Goal: Task Accomplishment & Management: Manage account settings

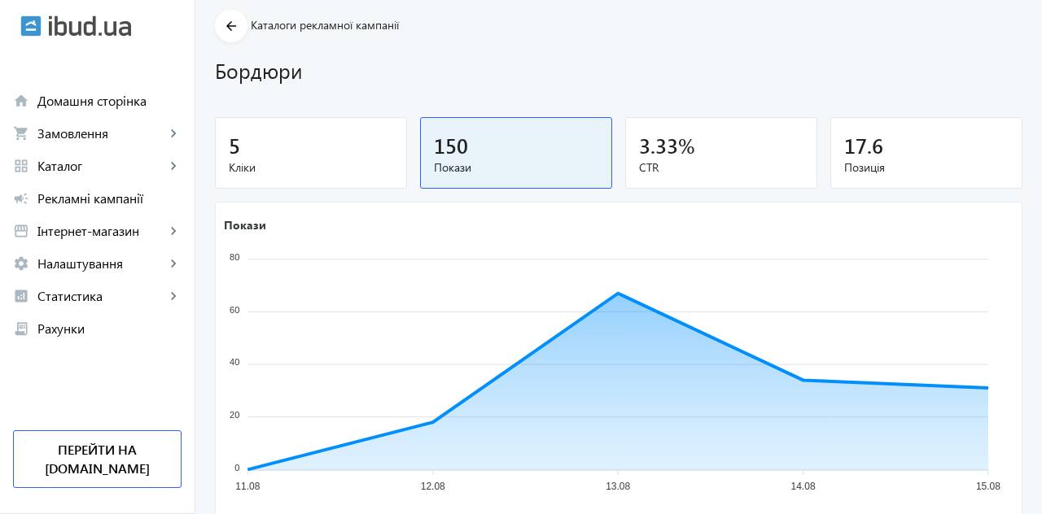
scroll to position [57, 0]
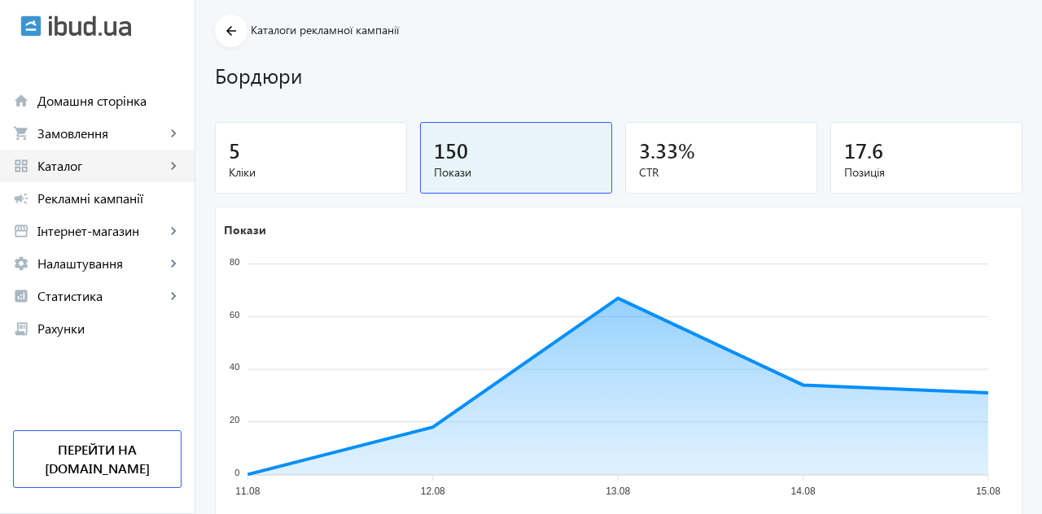
click at [65, 168] on span "Каталог" at bounding box center [101, 166] width 128 height 16
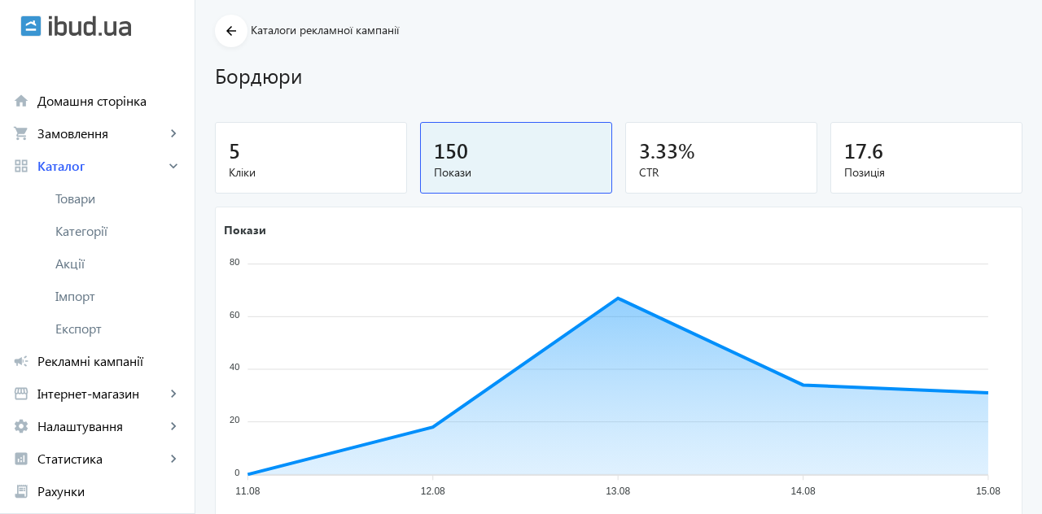
click at [78, 202] on span "Товари" at bounding box center [118, 198] width 126 height 16
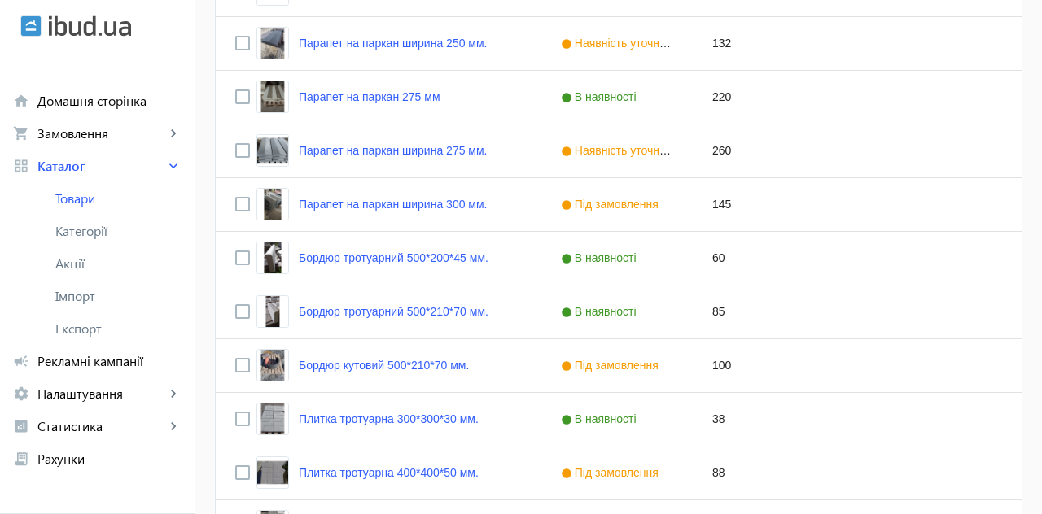
scroll to position [625, 0]
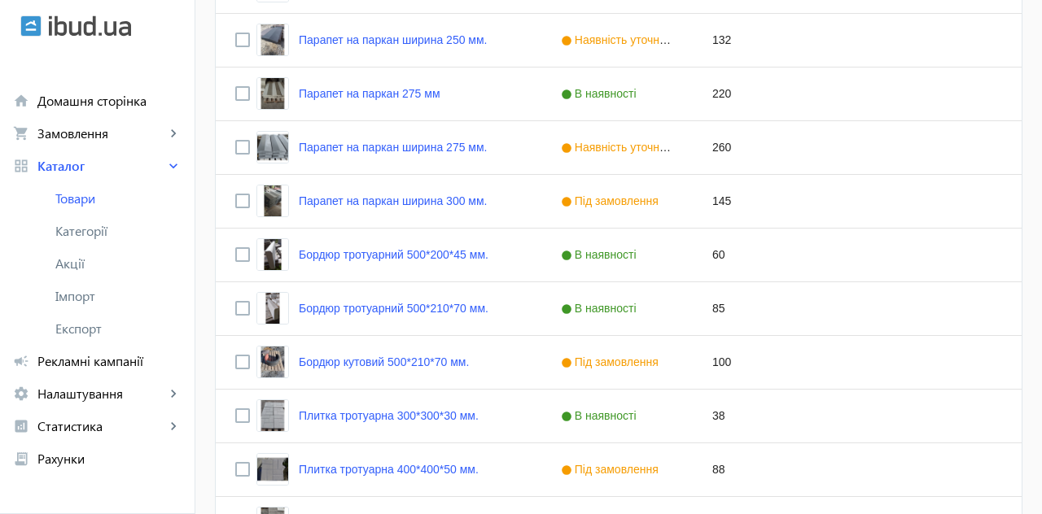
click at [348, 260] on link "Бордюр тротуарний 500*200*45 мм." at bounding box center [394, 254] width 190 height 13
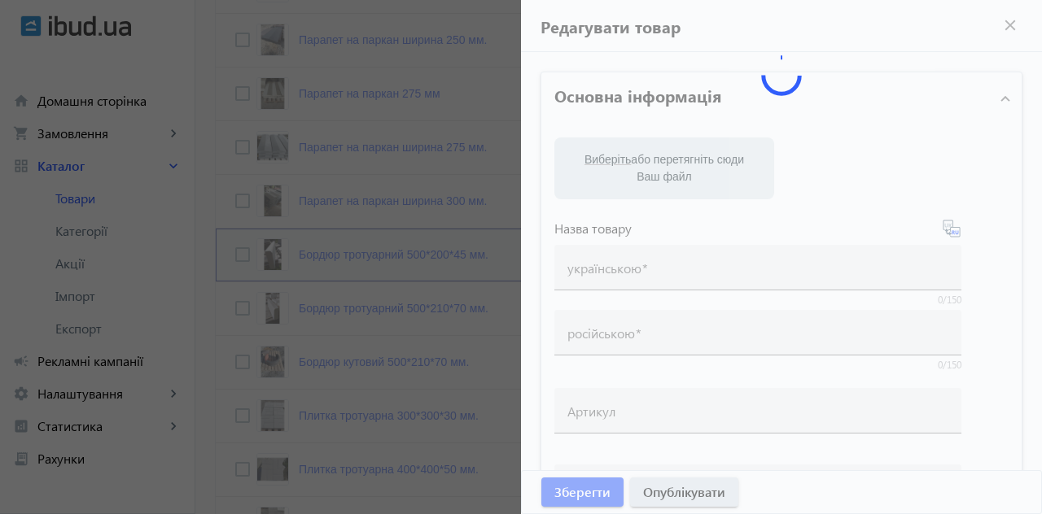
type input "Бордюр тротуарний 500*200*45 мм."
type input "Бордюр тротуарный 500*200*45 мм."
type input "60"
type input "1"
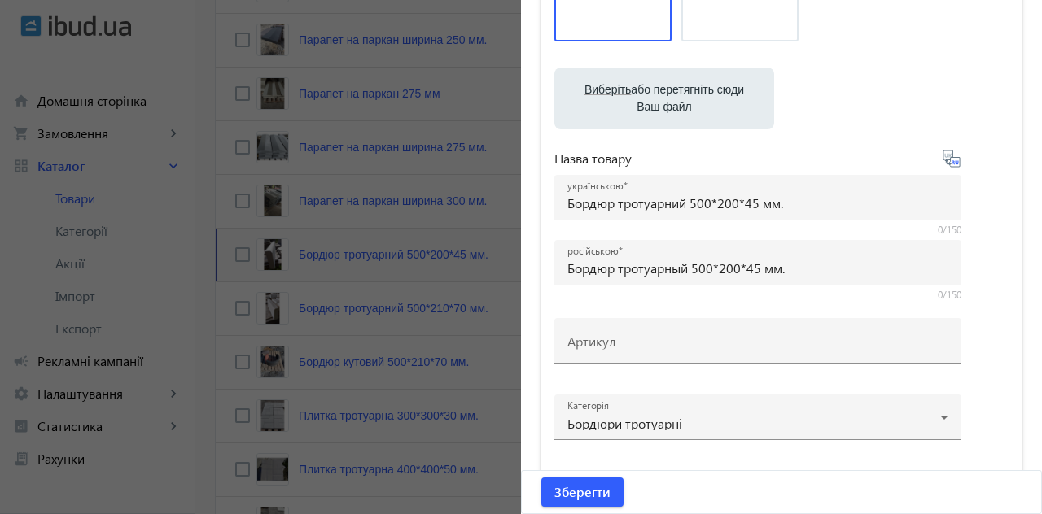
scroll to position [227, 0]
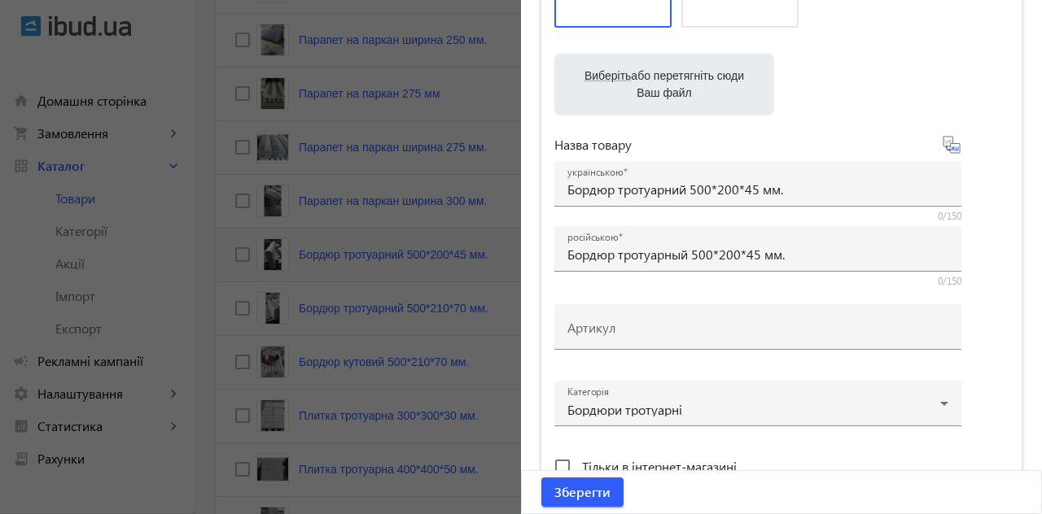
click at [849, 190] on input "Бордюр тротуарний 500*200*45 мм." at bounding box center [757, 189] width 381 height 17
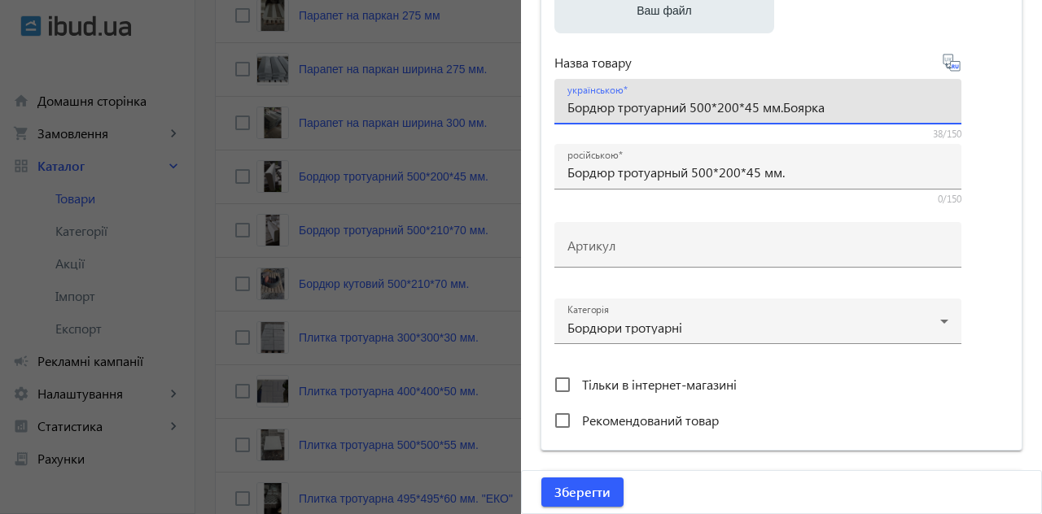
scroll to position [313, 0]
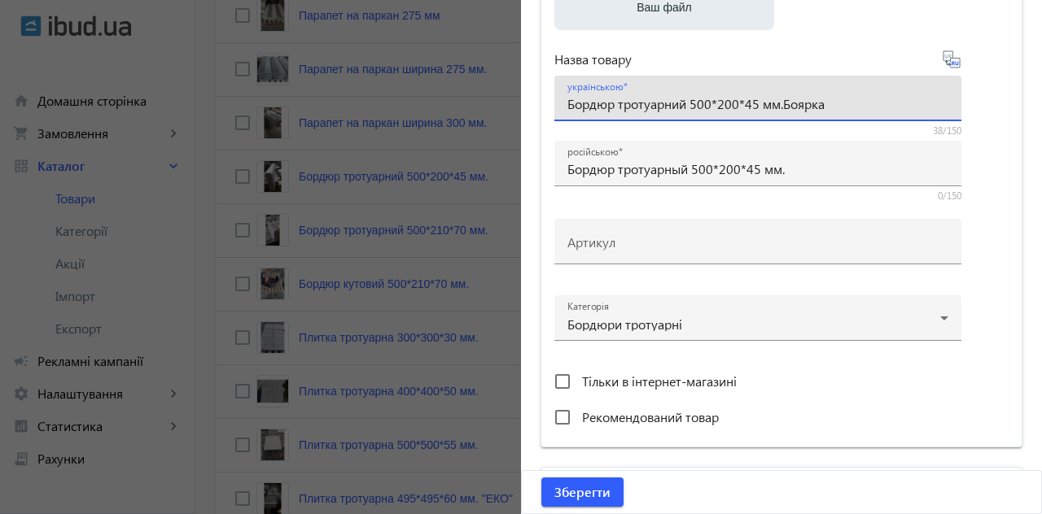
click at [785, 100] on input "Бордюр тротуарний 500*200*45 мм.Боярка" at bounding box center [757, 103] width 381 height 17
type input "Бордюр тротуарний 500*200*45 мм. [GEOGRAPHIC_DATA]"
click at [846, 164] on input "Бордюр тротуарный 500*200*45 мм." at bounding box center [757, 168] width 381 height 17
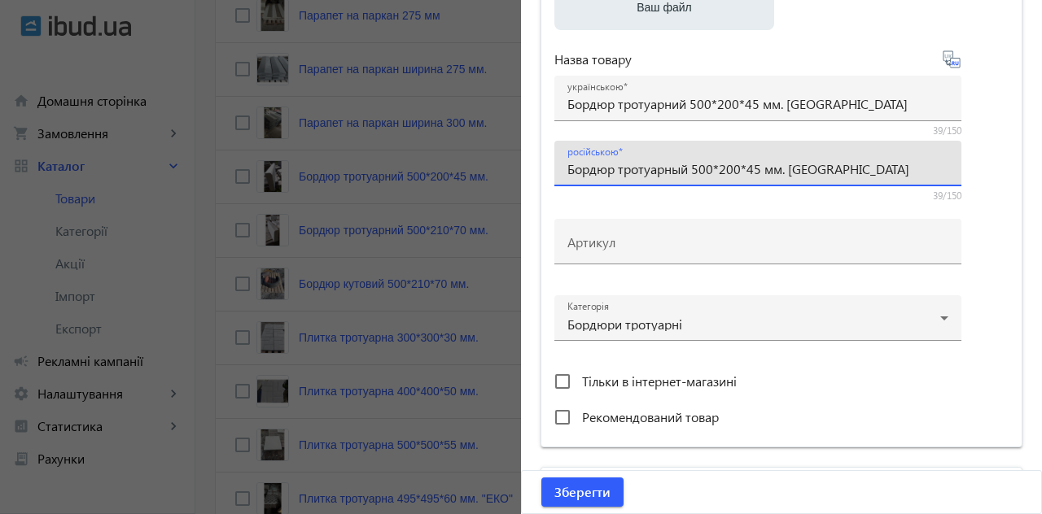
type input "Бордюр тротуарный 500*200*45 мм. [GEOGRAPHIC_DATA]"
click at [609, 490] on span "Зберегти" at bounding box center [582, 492] width 56 height 18
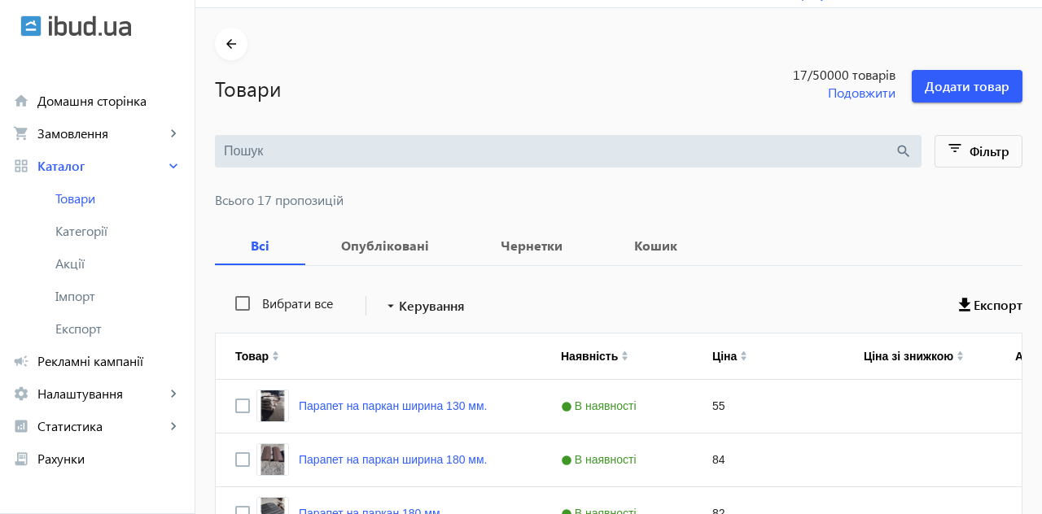
scroll to position [0, 0]
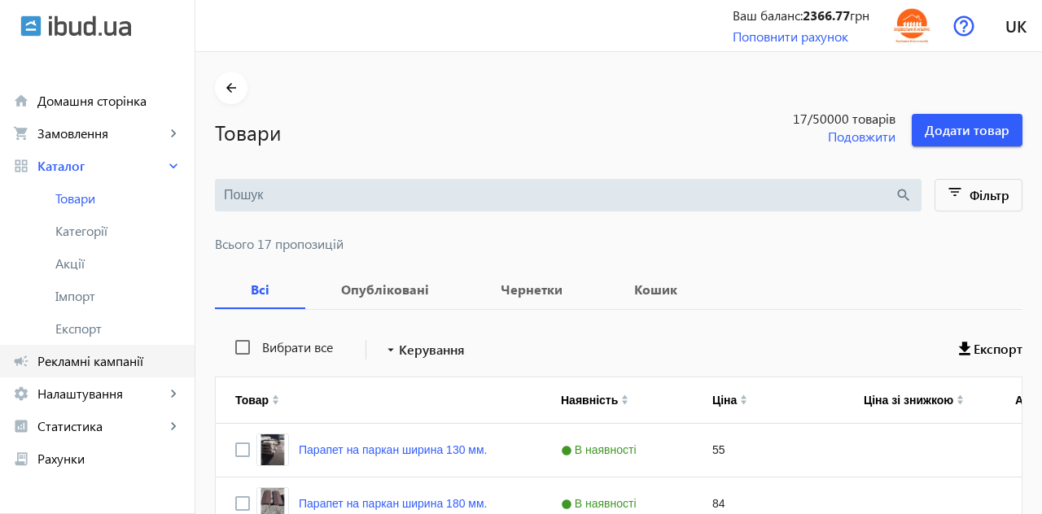
click at [73, 356] on span "Рекламні кампанії" at bounding box center [109, 361] width 144 height 16
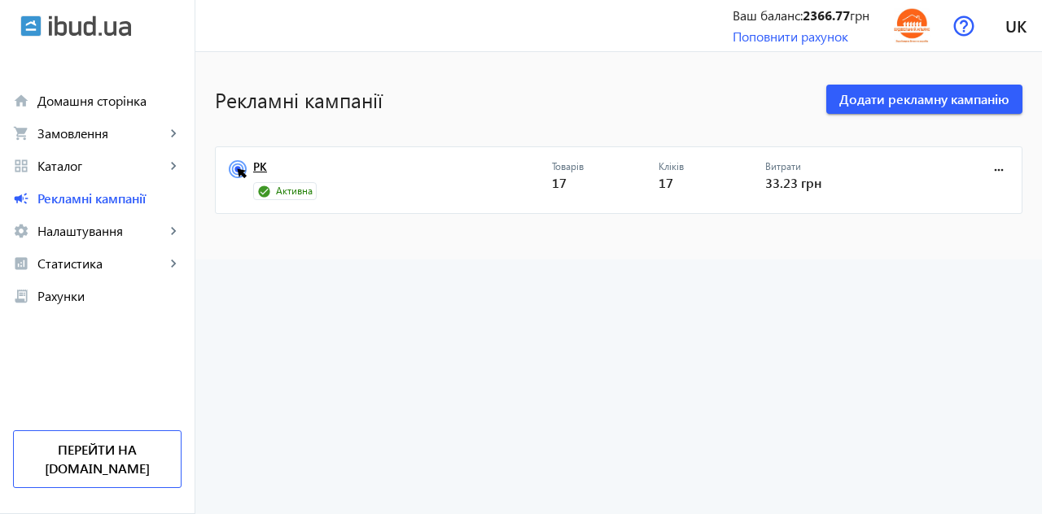
click at [256, 164] on link "РК" at bounding box center [402, 171] width 299 height 23
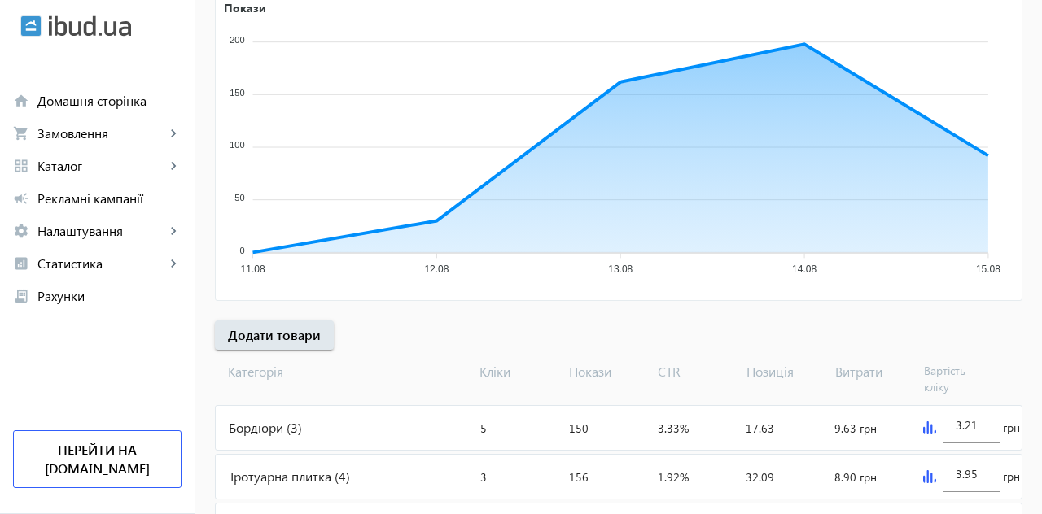
scroll to position [304, 0]
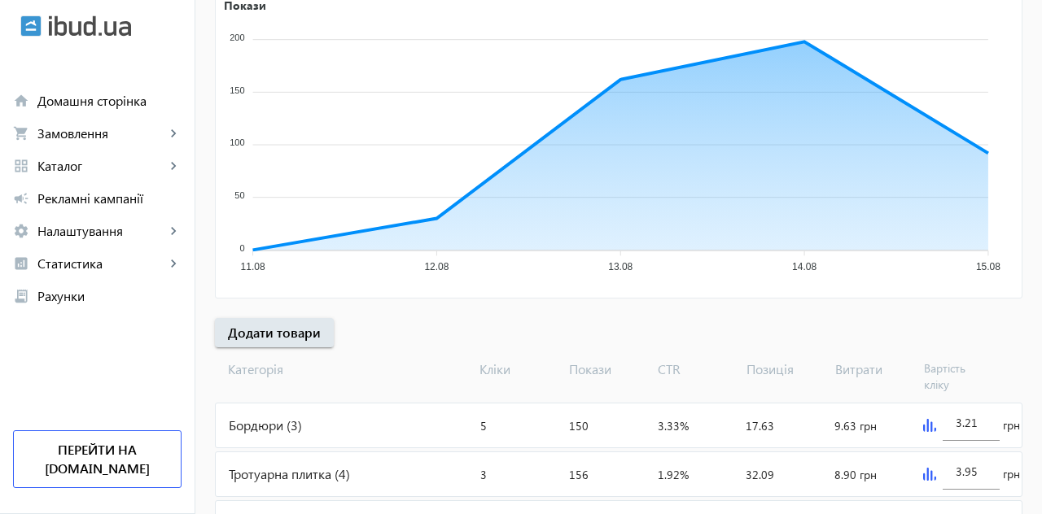
click at [272, 418] on div "Бордюри (3)" at bounding box center [345, 426] width 258 height 44
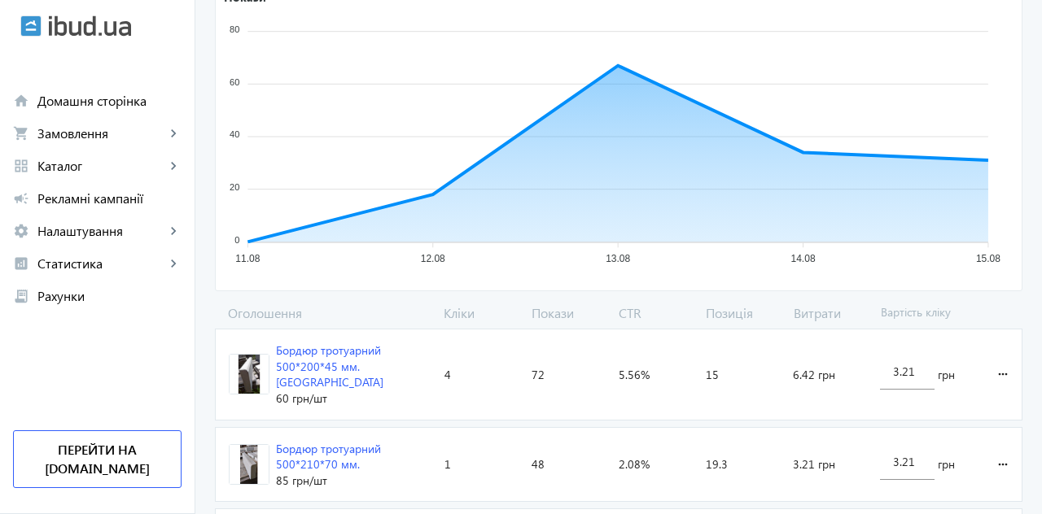
scroll to position [294, 0]
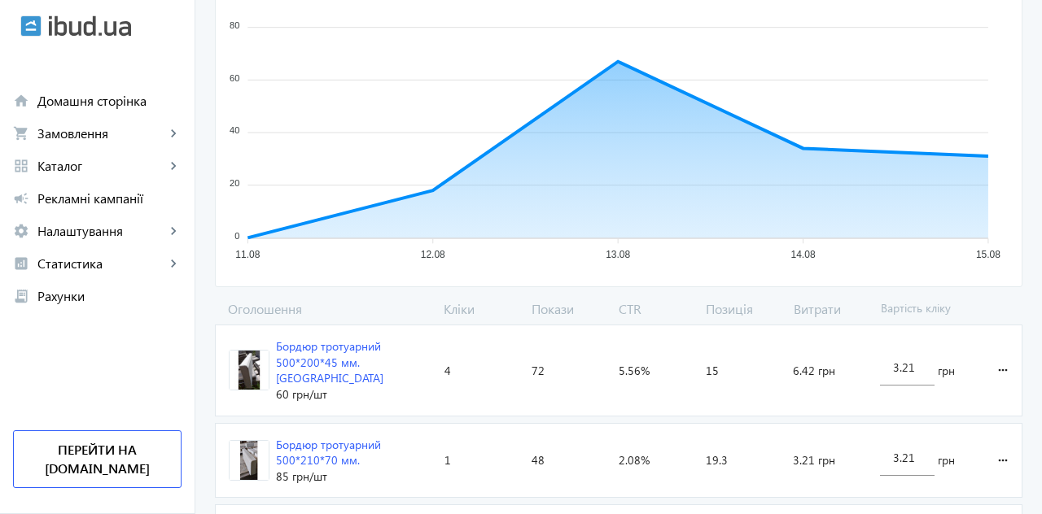
click at [331, 356] on div "Бордюр тротуарний 500*200*45 мм. [GEOGRAPHIC_DATA]" at bounding box center [353, 363] width 155 height 48
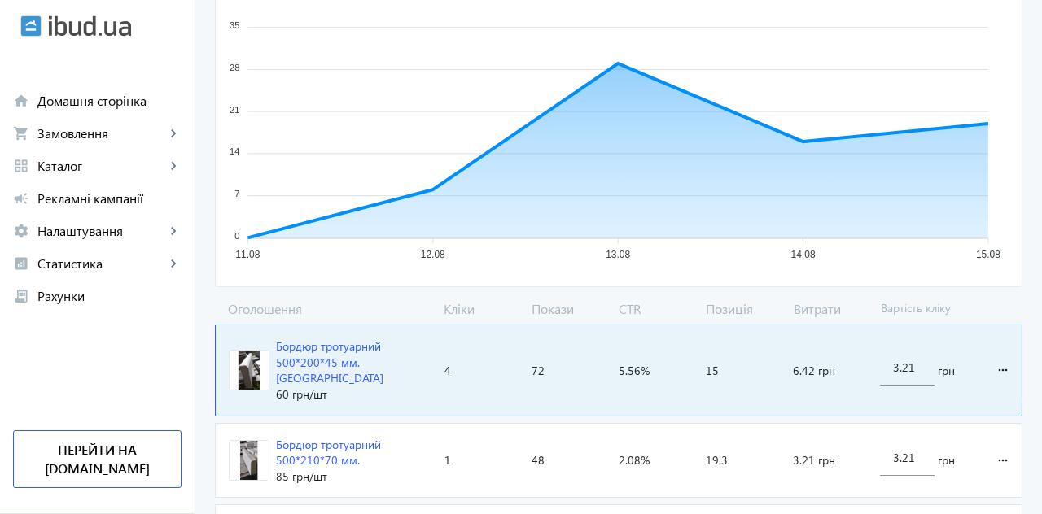
click at [333, 449] on div "Бордюр тротуарний 500*210*70 мм." at bounding box center [353, 453] width 155 height 32
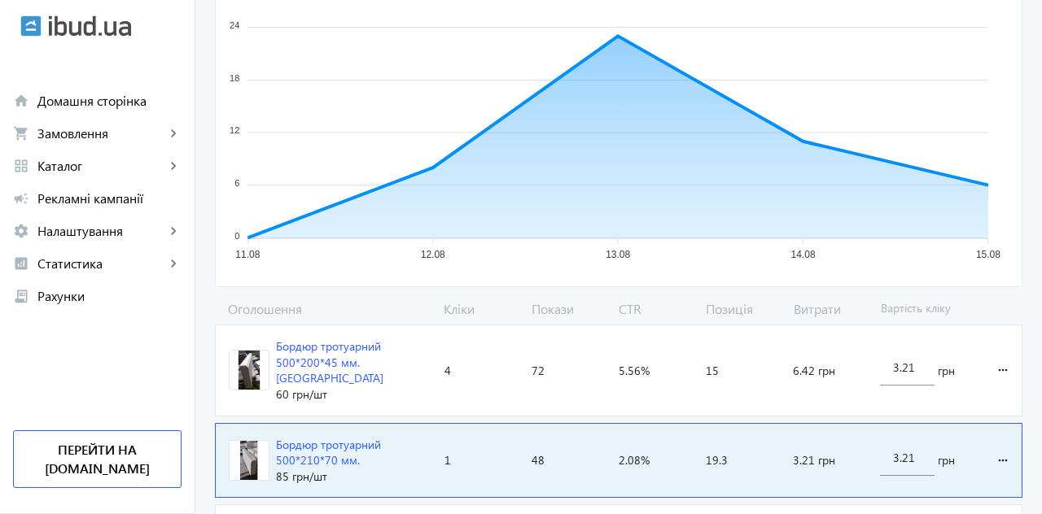
click at [330, 358] on div "Бордюр тротуарний 500*200*45 мм. [GEOGRAPHIC_DATA]" at bounding box center [353, 363] width 155 height 48
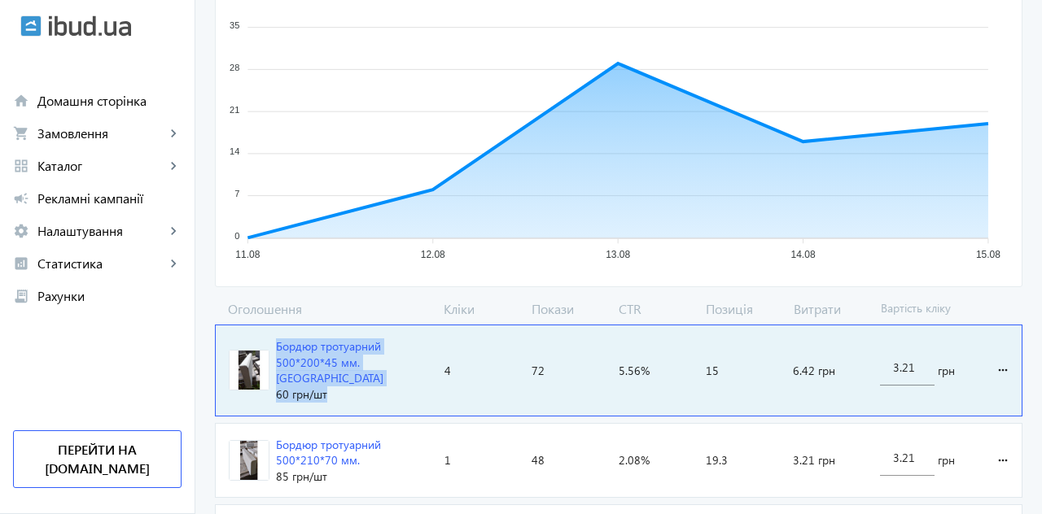
copy div "Бордюр тротуарний 500*200*45 мм. Боярка 60 грн /шт"
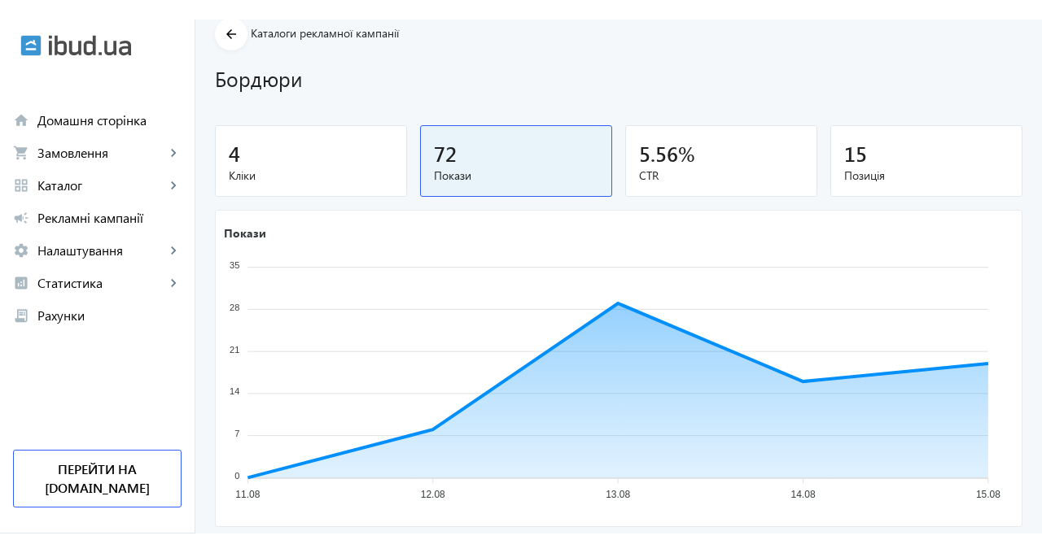
scroll to position [0, 0]
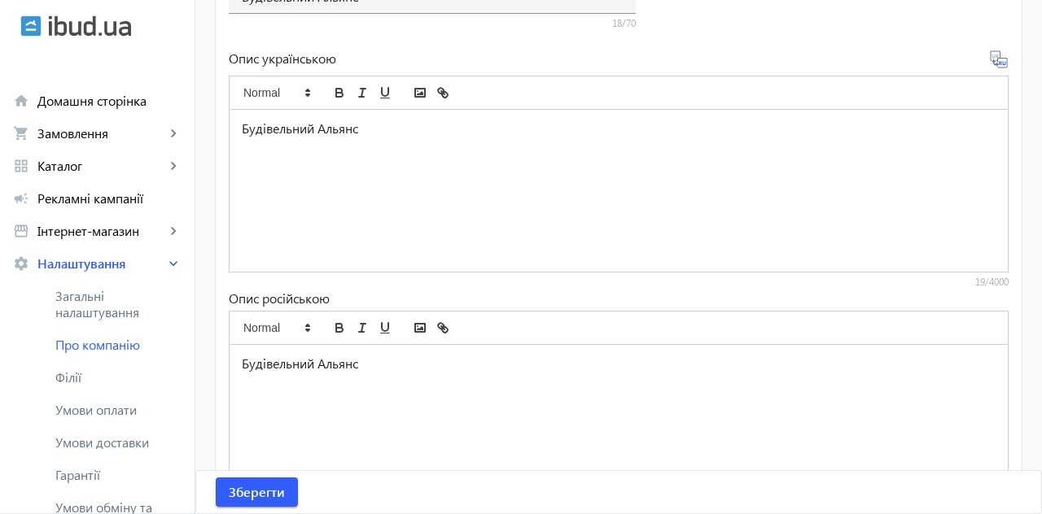
scroll to position [566, 0]
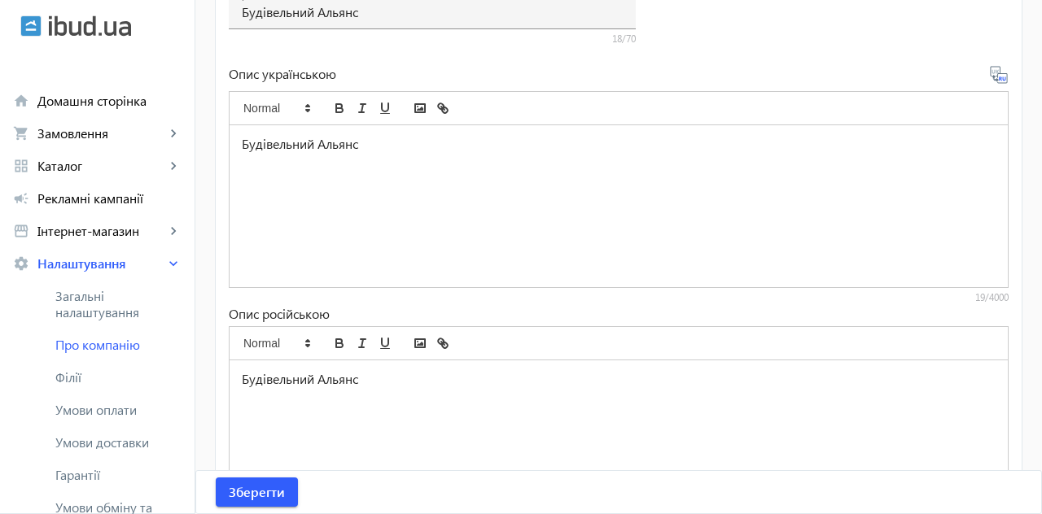
click at [90, 211] on link "campaign Рекламні кампанії" at bounding box center [97, 198] width 195 height 33
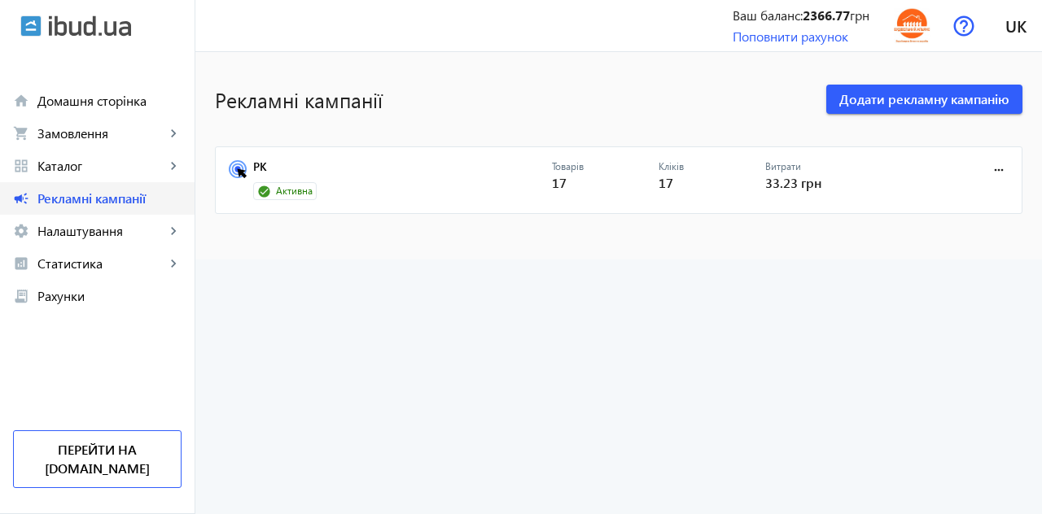
click at [68, 213] on link "campaign Рекламні кампанії" at bounding box center [97, 198] width 195 height 33
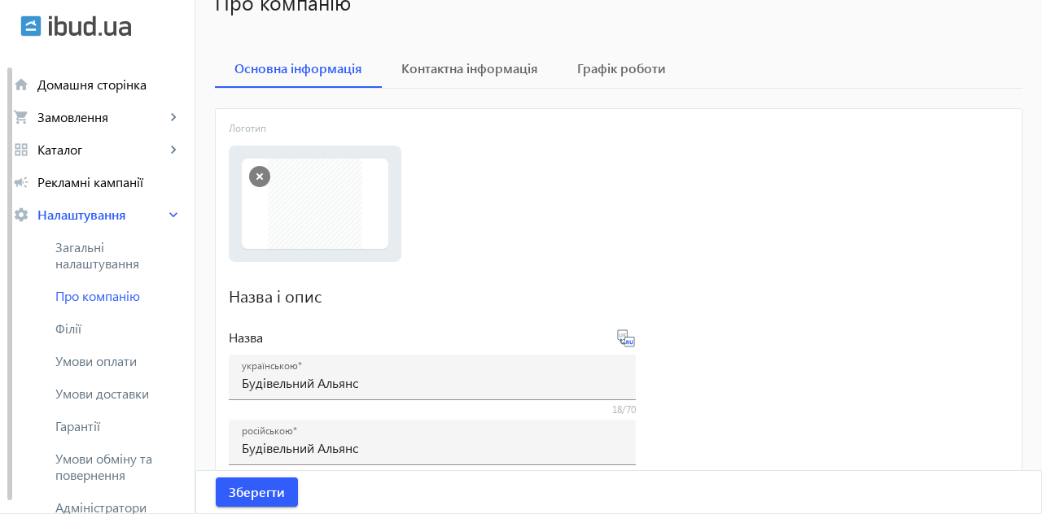
scroll to position [15, 0]
click at [164, 216] on span "Налаштування" at bounding box center [101, 216] width 128 height 16
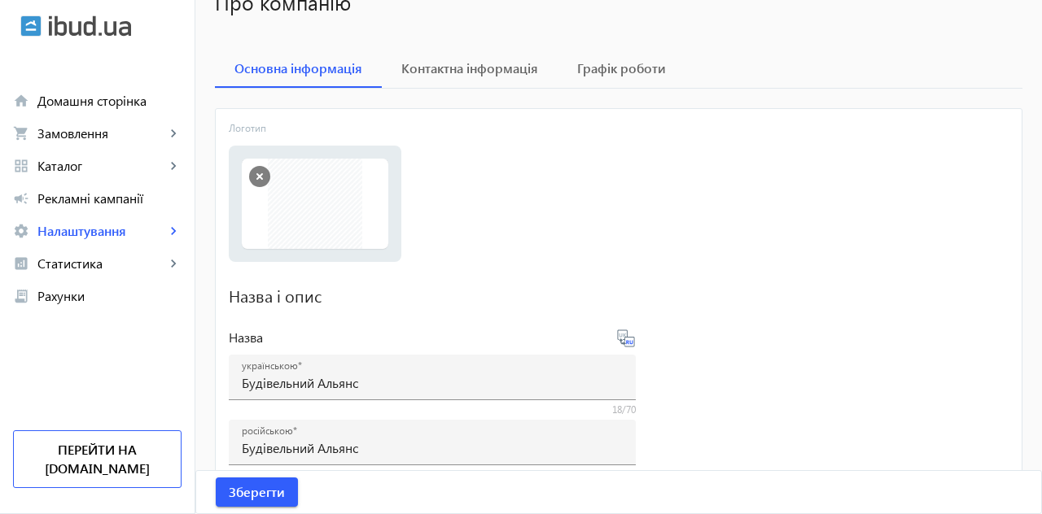
scroll to position [0, 0]
click at [88, 203] on span "Рекламні кампанії" at bounding box center [109, 198] width 144 height 16
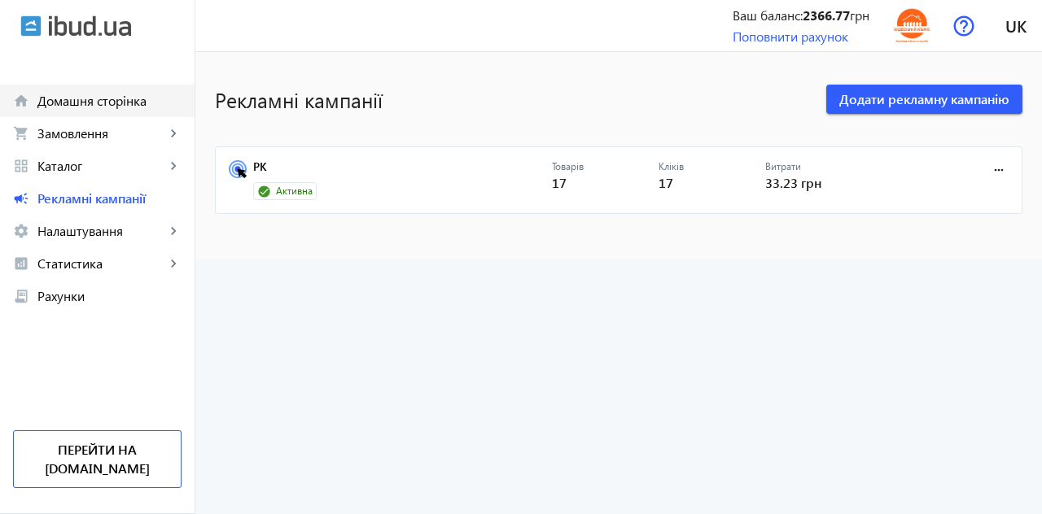
click at [65, 104] on span "Домашня сторінка" at bounding box center [109, 101] width 144 height 16
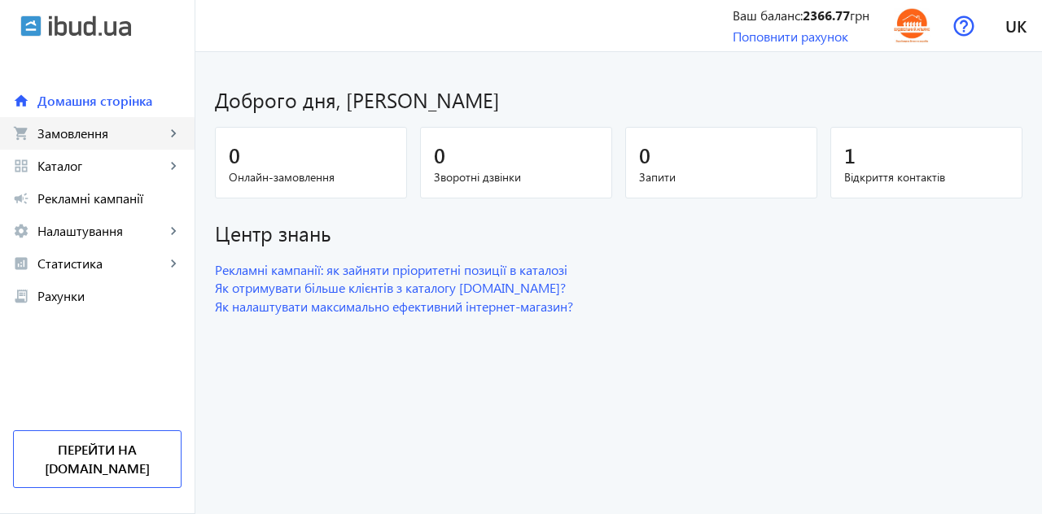
click at [59, 147] on link "shopping_cart Замовлення keyboard_arrow_right" at bounding box center [97, 133] width 195 height 33
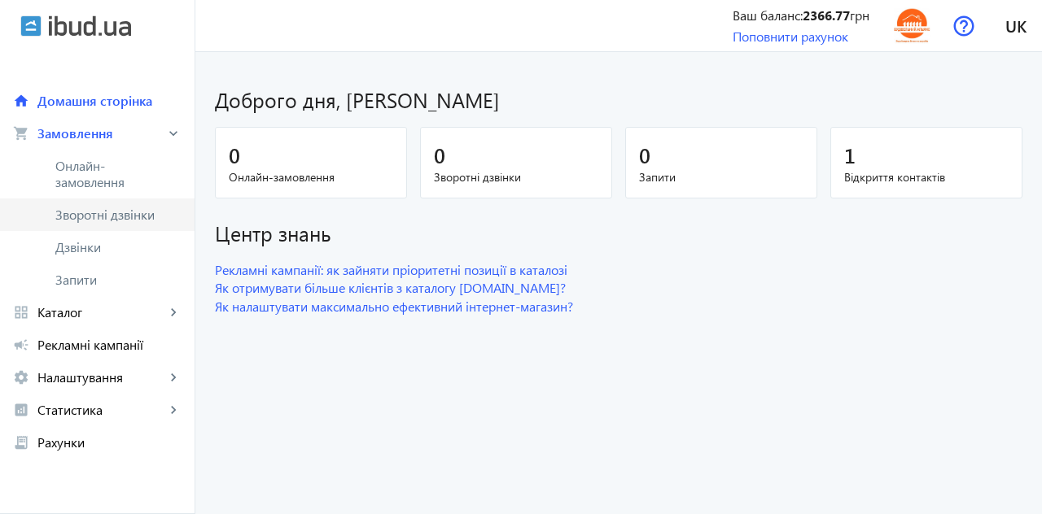
click at [63, 221] on span "Зворотні дзвінки" at bounding box center [109, 215] width 108 height 16
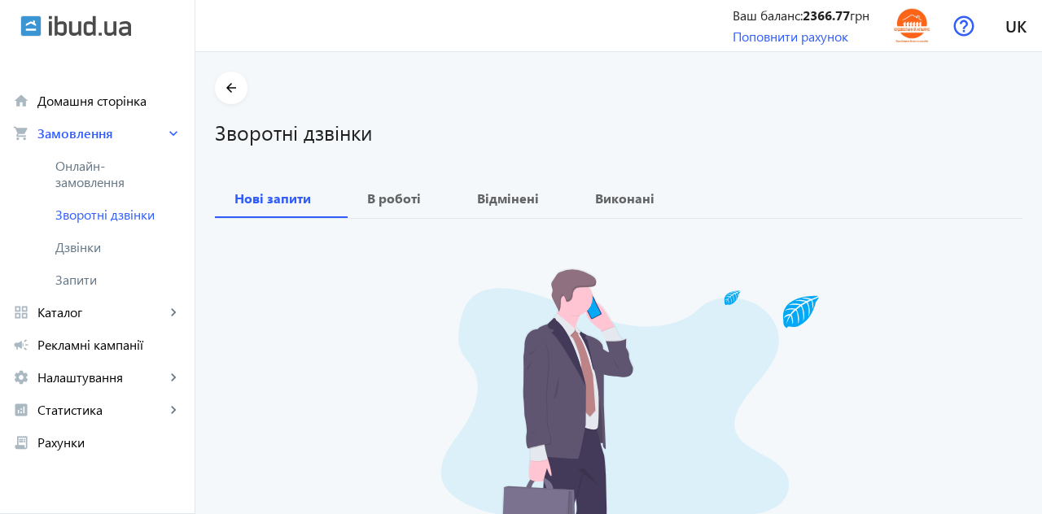
click at [392, 194] on b "В роботі" at bounding box center [394, 198] width 54 height 13
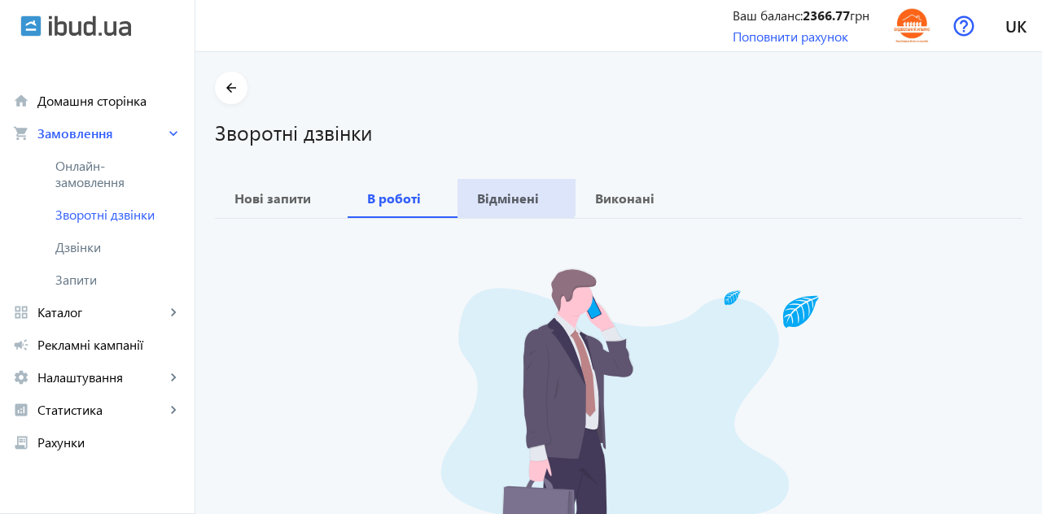
click at [511, 194] on b "Відмінені" at bounding box center [508, 198] width 62 height 13
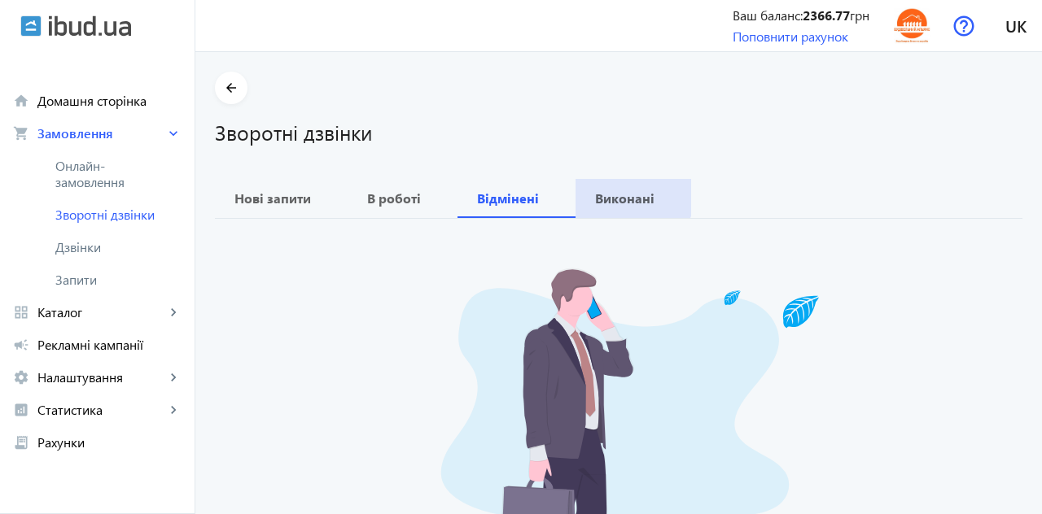
click at [631, 194] on b "Виконані" at bounding box center [624, 198] width 59 height 13
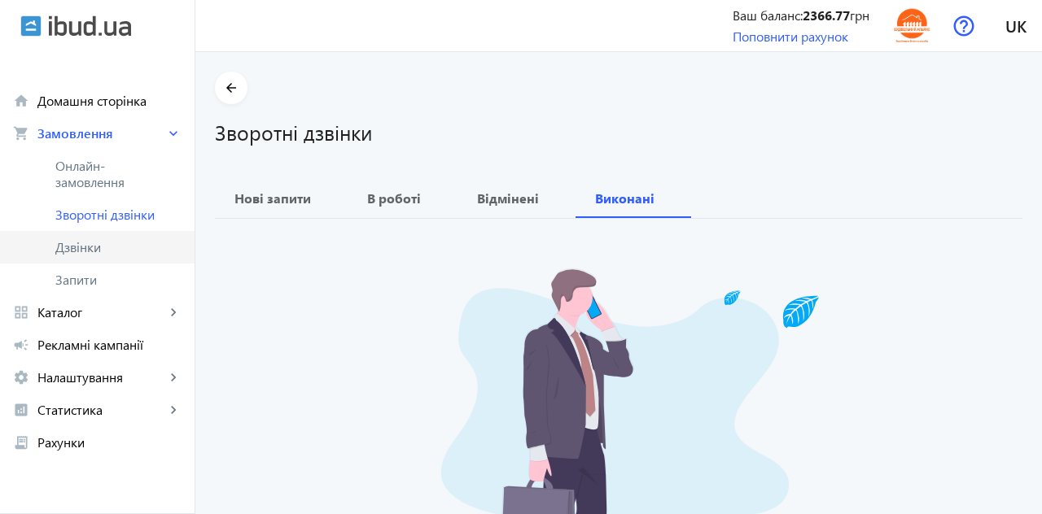
click at [74, 249] on span "Дзвінки" at bounding box center [118, 247] width 126 height 16
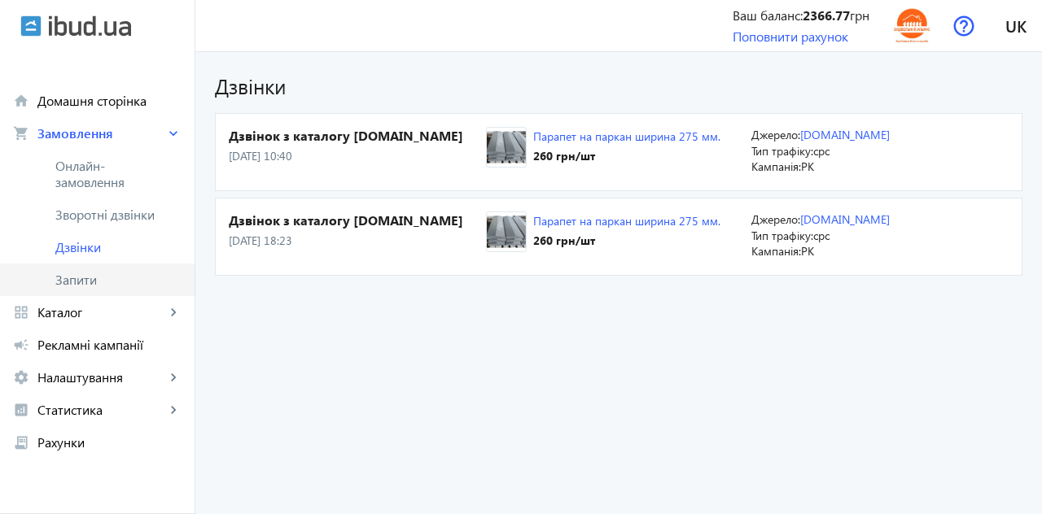
click at [79, 278] on span "Запити" at bounding box center [118, 280] width 126 height 16
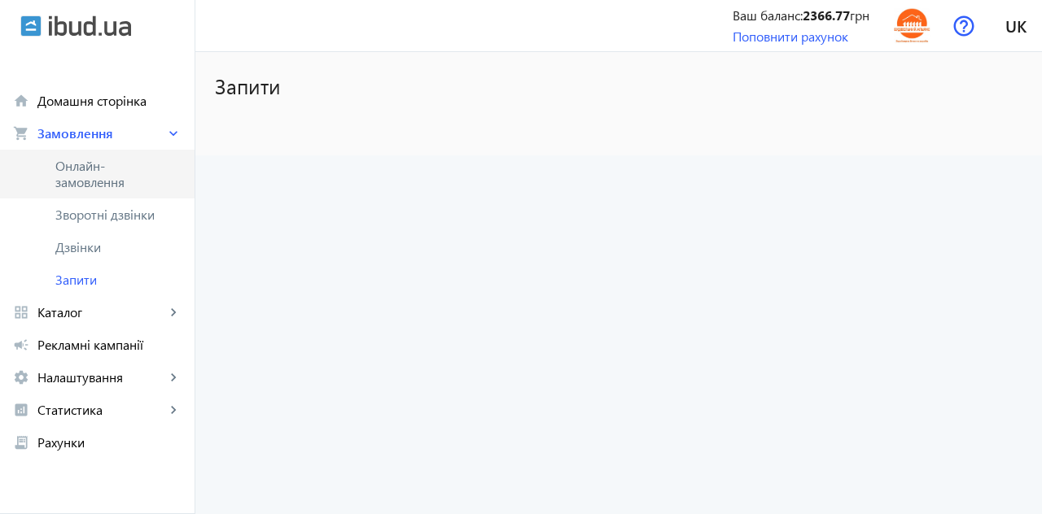
click at [88, 173] on span "Онлайн-замовлення" at bounding box center [109, 174] width 108 height 33
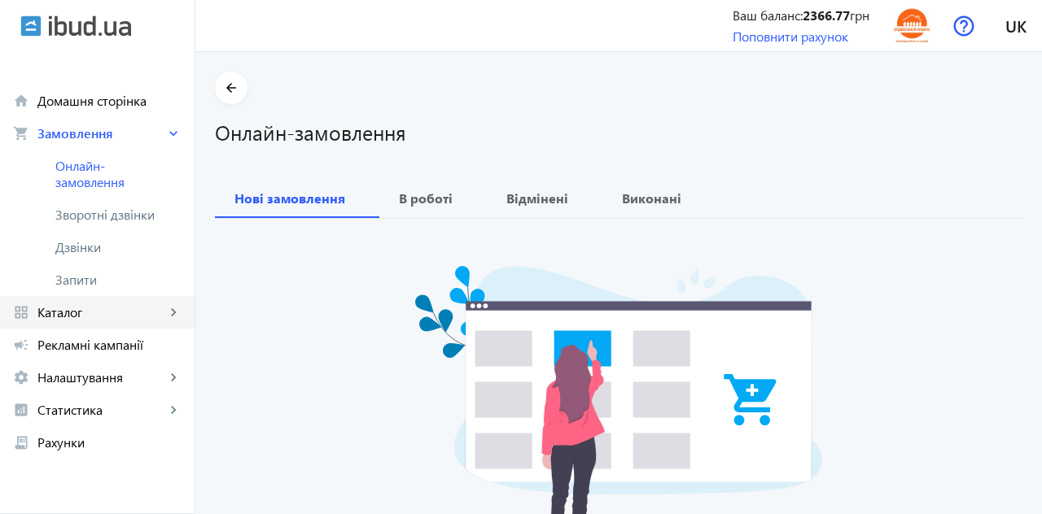
click at [63, 317] on span "Каталог" at bounding box center [101, 312] width 128 height 16
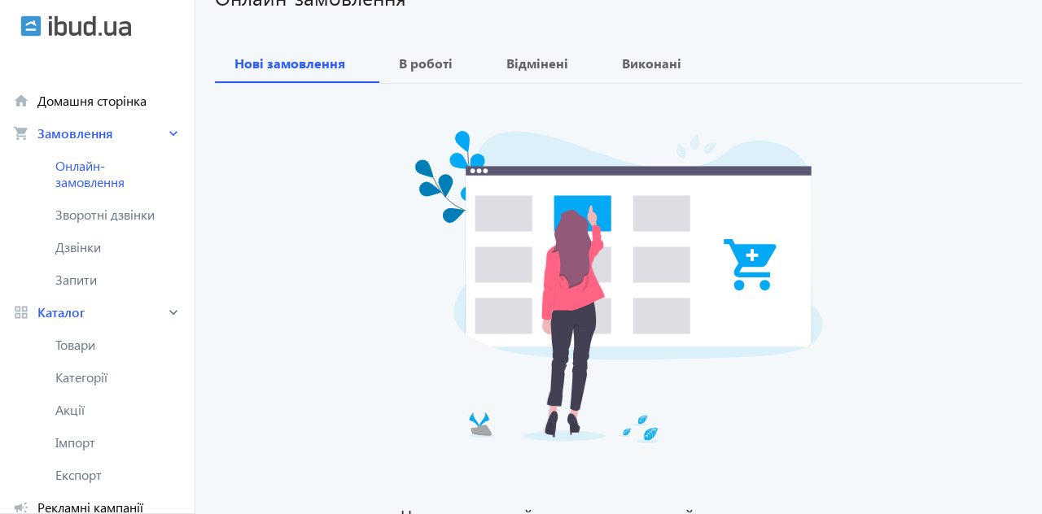
scroll to position [138, 0]
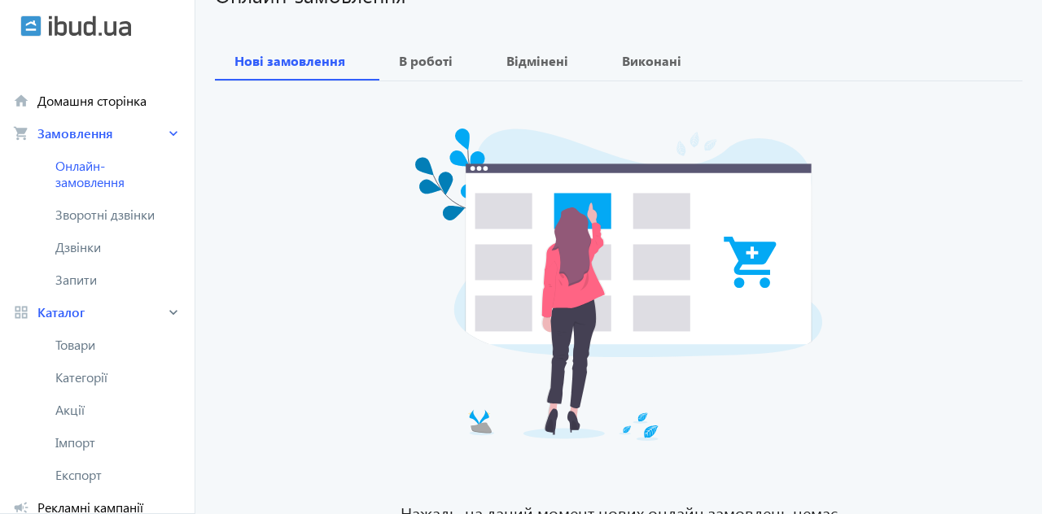
click at [68, 412] on span "Акції" at bounding box center [118, 410] width 126 height 16
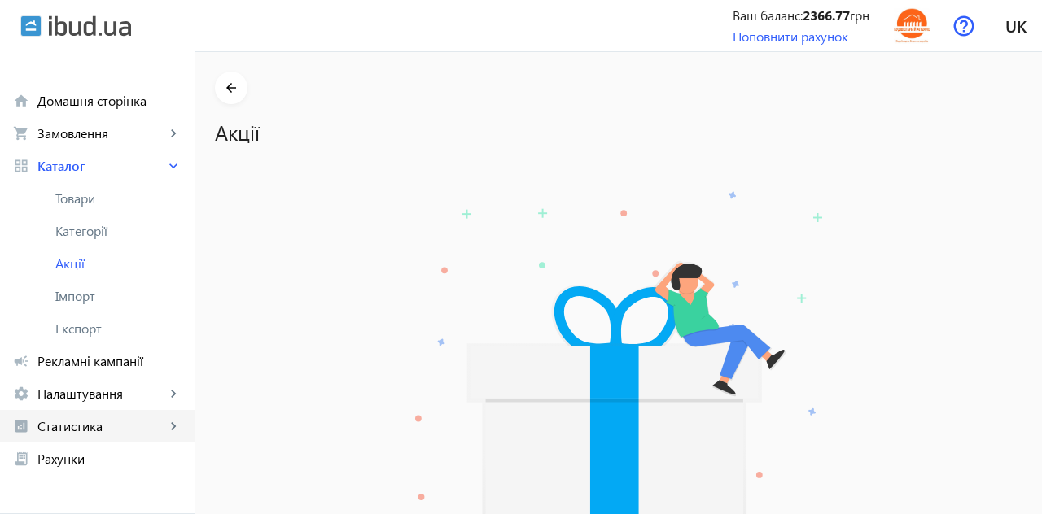
click at [72, 432] on span "Статистика" at bounding box center [101, 426] width 128 height 16
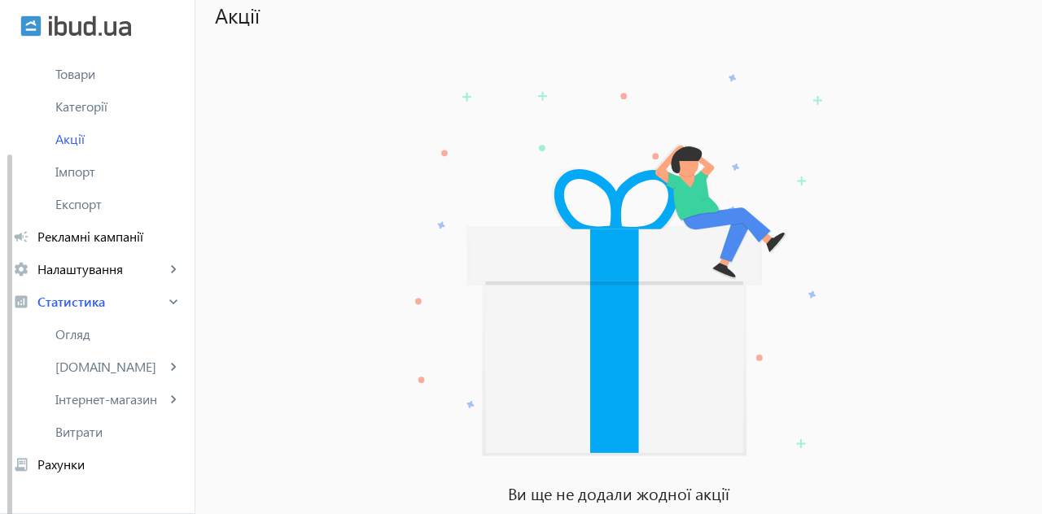
scroll to position [126, 0]
click at [68, 398] on span "Інтернет-магазин" at bounding box center [110, 398] width 110 height 16
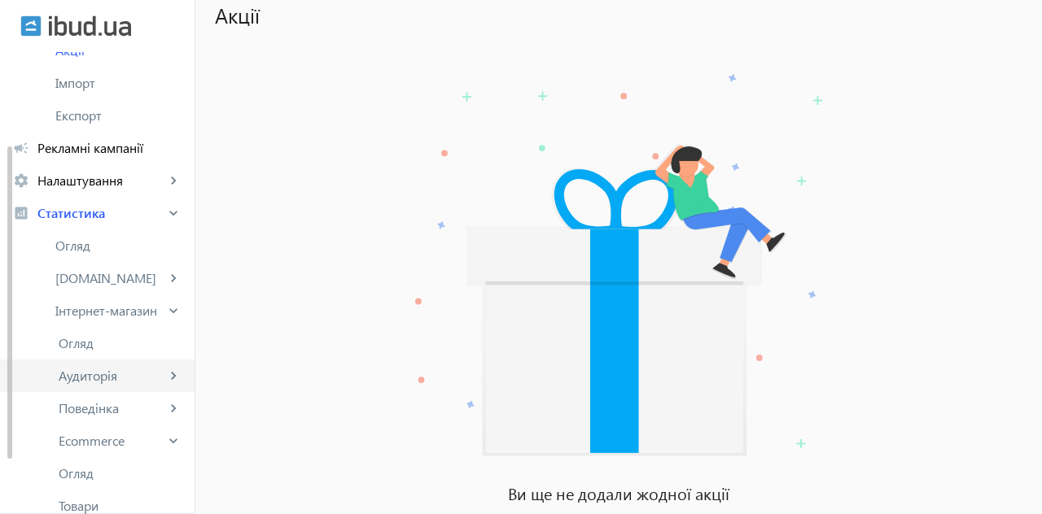
scroll to position [221, 0]
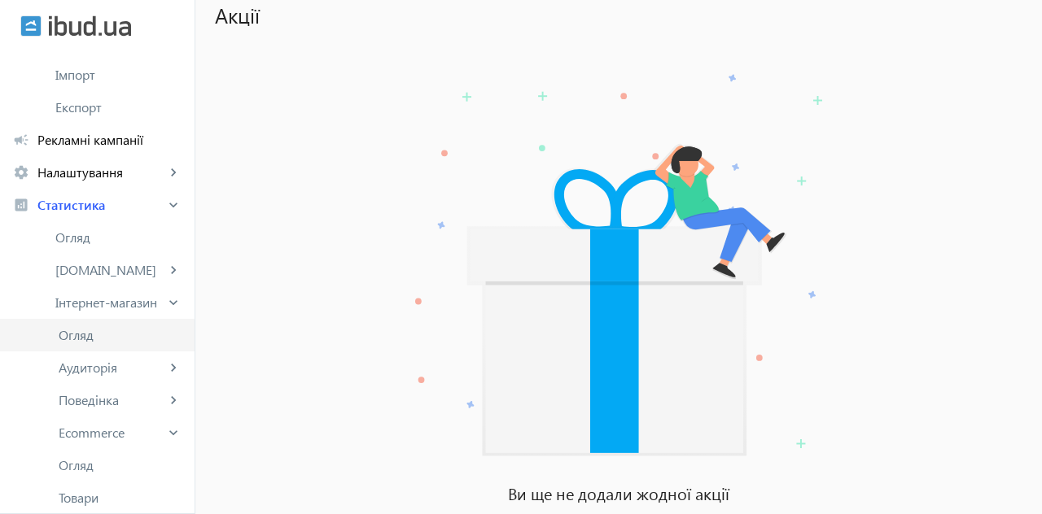
click at [67, 339] on span "Огляд" at bounding box center [120, 335] width 123 height 16
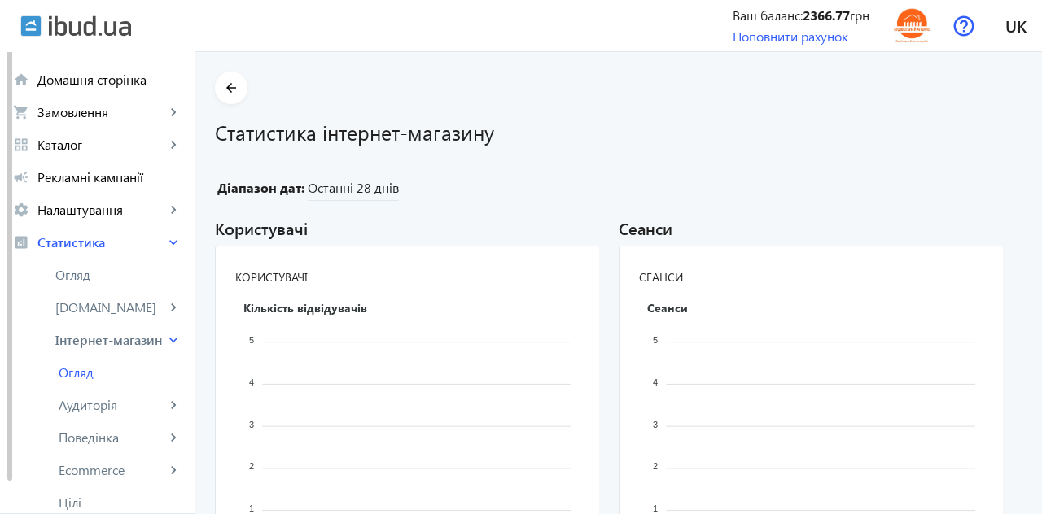
scroll to position [8, 0]
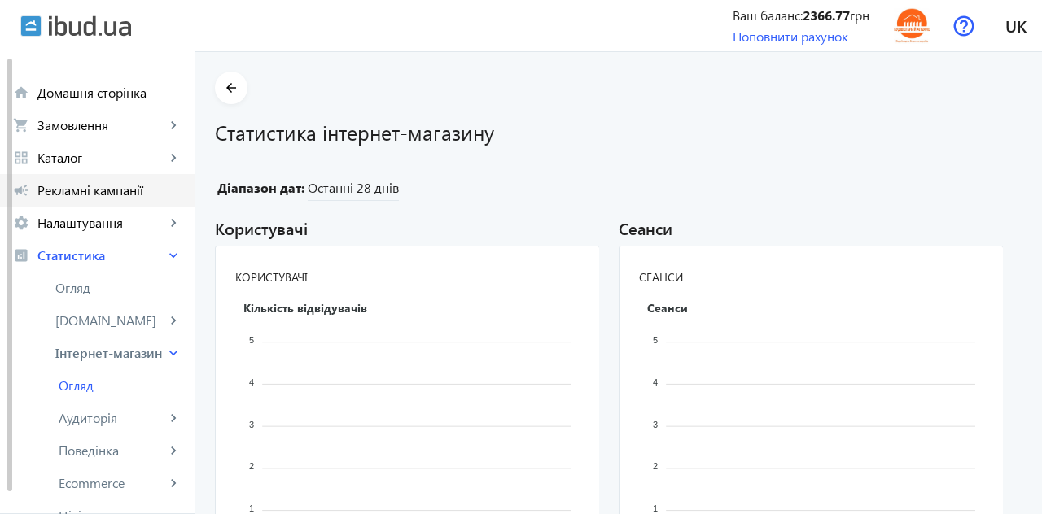
click at [68, 191] on span "Рекламні кампанії" at bounding box center [109, 190] width 144 height 16
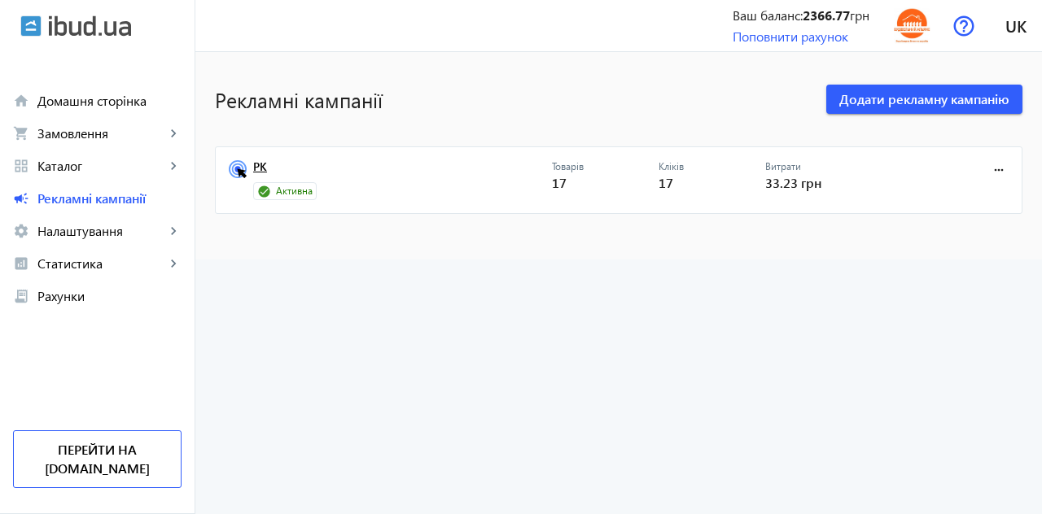
click at [255, 171] on link "РК" at bounding box center [402, 171] width 299 height 23
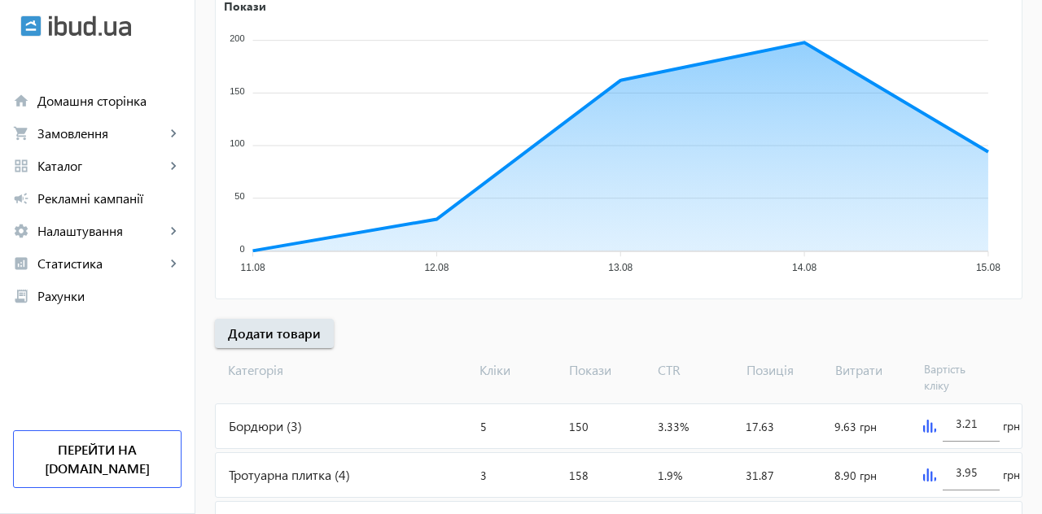
scroll to position [304, 0]
click at [268, 419] on div "Бордюри (3)" at bounding box center [345, 426] width 258 height 44
